Goal: Task Accomplishment & Management: Manage account settings

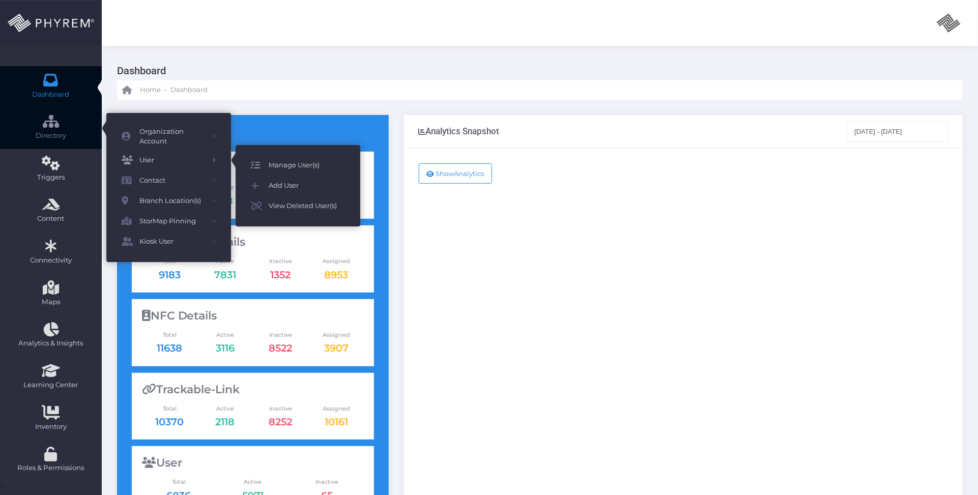
click at [289, 160] on span "Manage User(s)" at bounding box center [307, 165] width 76 height 13
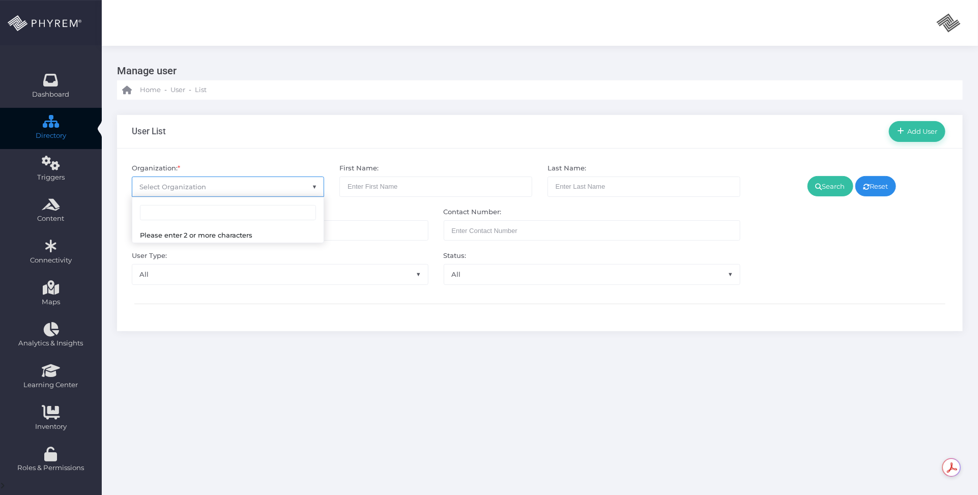
click at [230, 186] on span "Select Organization" at bounding box center [228, 186] width 192 height 19
type input "additio"
select select "4851"
click at [830, 179] on link "Search" at bounding box center [831, 186] width 46 height 20
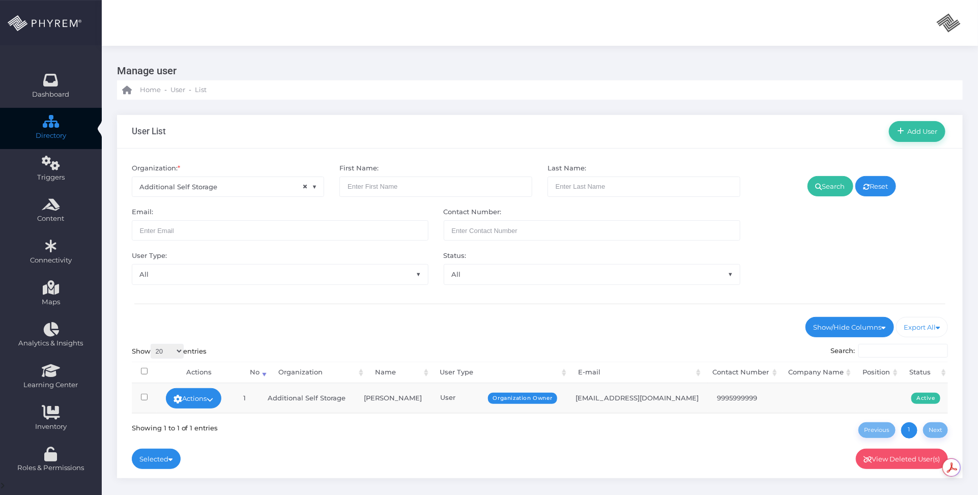
drag, startPoint x: 448, startPoint y: 62, endPoint x: 430, endPoint y: 68, distance: 19.3
click at [448, 62] on h3 "Manage user" at bounding box center [536, 70] width 838 height 19
click at [222, 186] on span "× Additional Self Storage" at bounding box center [228, 186] width 192 height 19
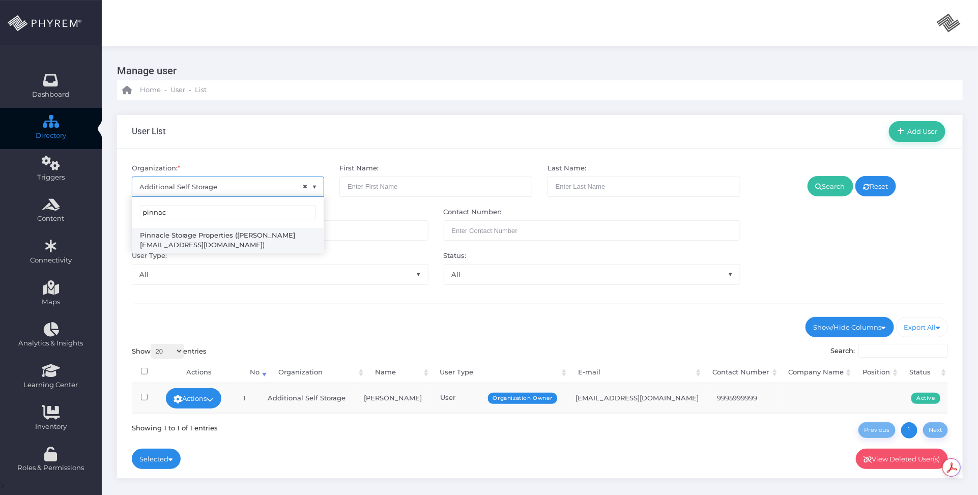
type input "pinnac"
drag, startPoint x: 219, startPoint y: 237, endPoint x: 324, endPoint y: 228, distance: 105.8
select select "4799"
click at [816, 187] on icon at bounding box center [819, 187] width 7 height 0
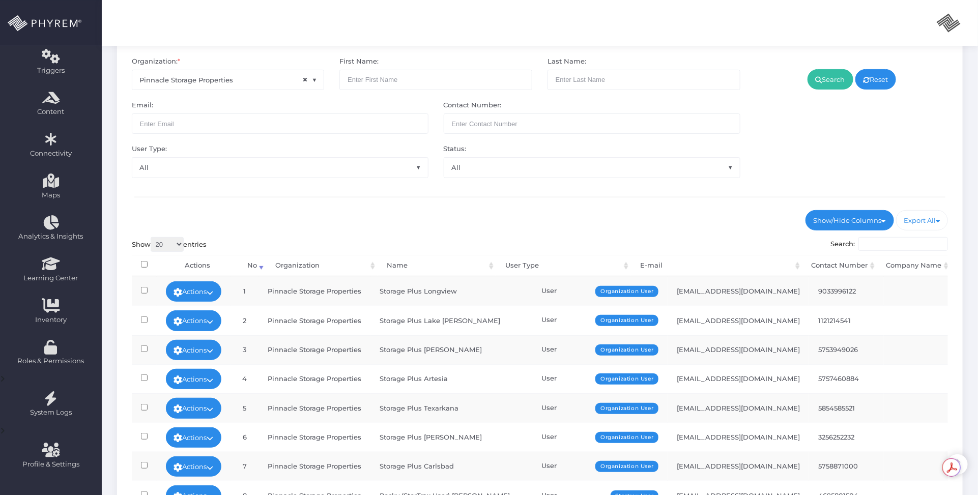
scroll to position [246, 0]
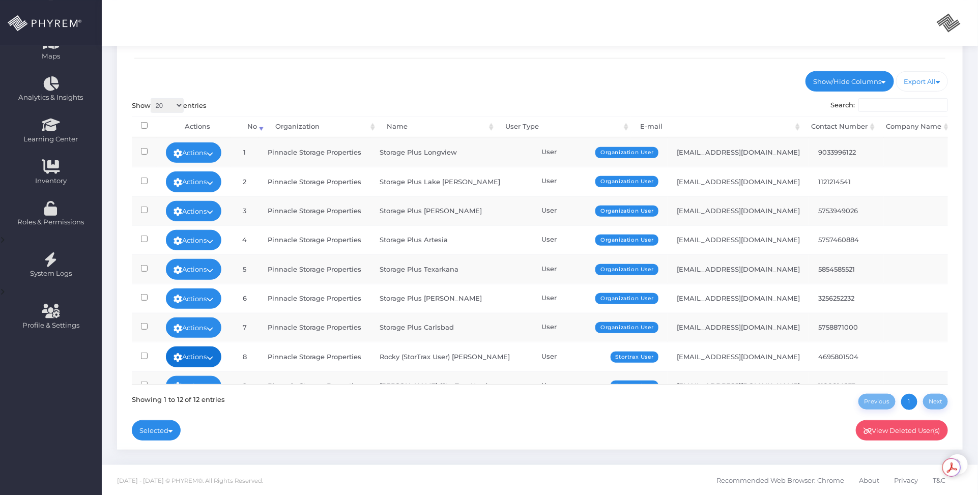
click at [222, 356] on link "Actions" at bounding box center [194, 357] width 56 height 20
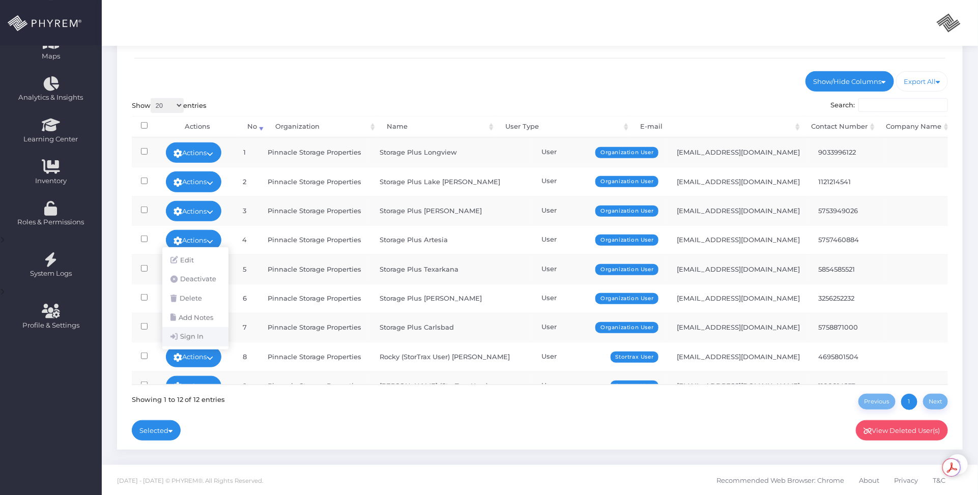
click at [205, 339] on link "Sign In" at bounding box center [195, 336] width 66 height 19
